Goal: Register for event/course

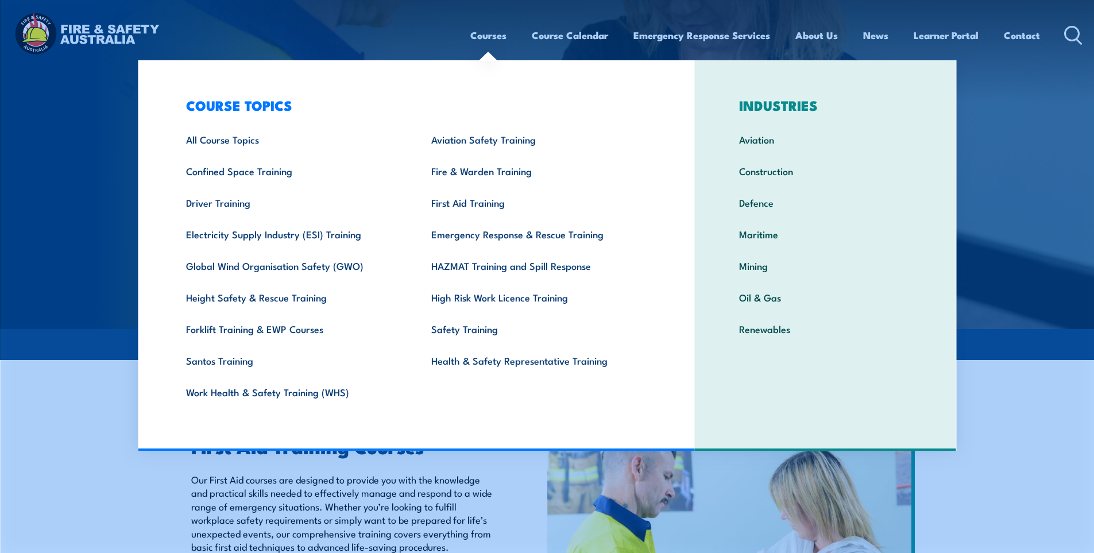
click at [484, 33] on link "Courses" at bounding box center [488, 35] width 36 height 30
